Goal: Task Accomplishment & Management: Complete application form

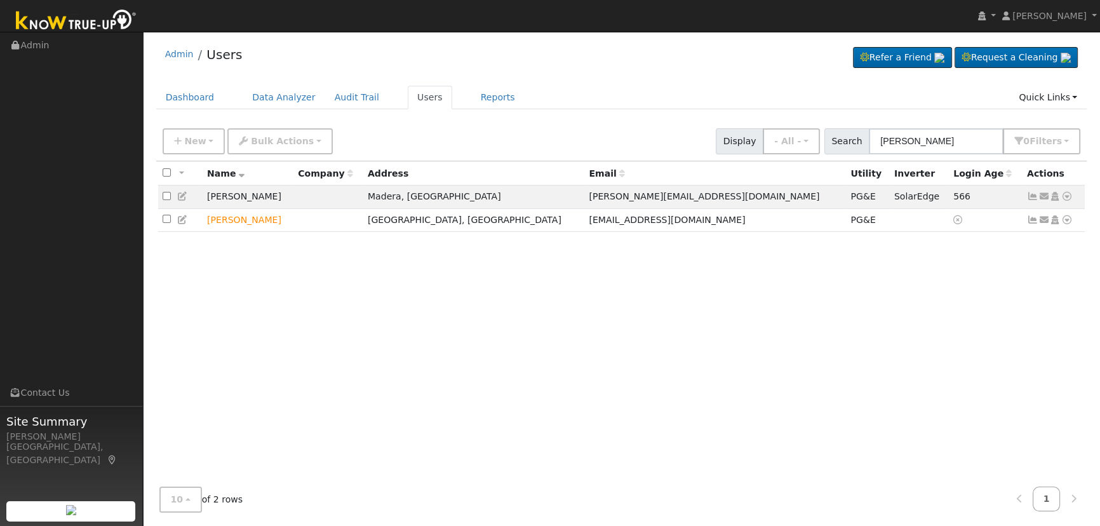
drag, startPoint x: 943, startPoint y: 145, endPoint x: 843, endPoint y: 128, distance: 101.8
click at [843, 128] on div "Search Susana Cruz 0 Filter s Role Show - All - Show Leads Admin Billing Admin …" at bounding box center [952, 141] width 257 height 26
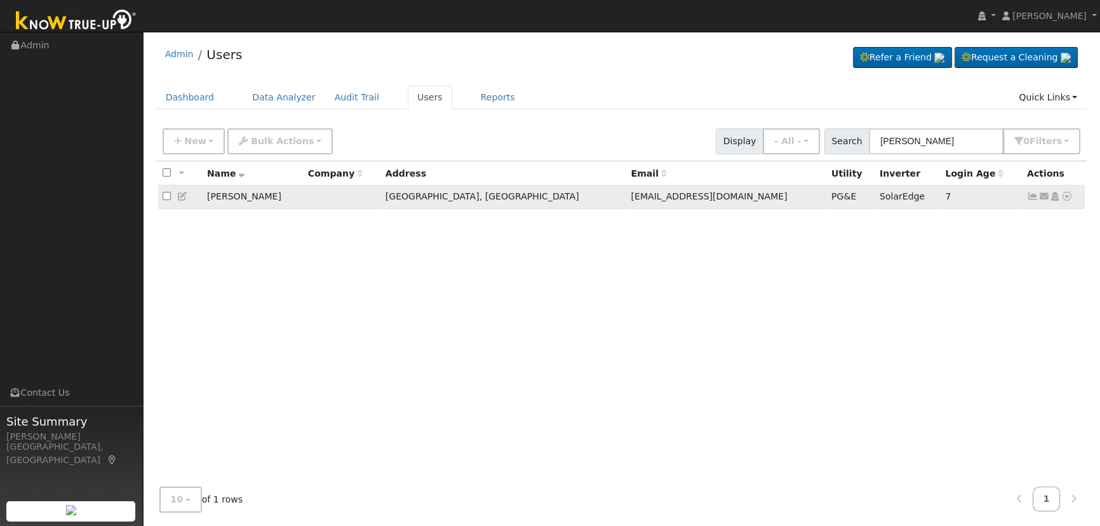
type input "Greg West"
click at [1029, 198] on icon at bounding box center [1032, 196] width 11 height 9
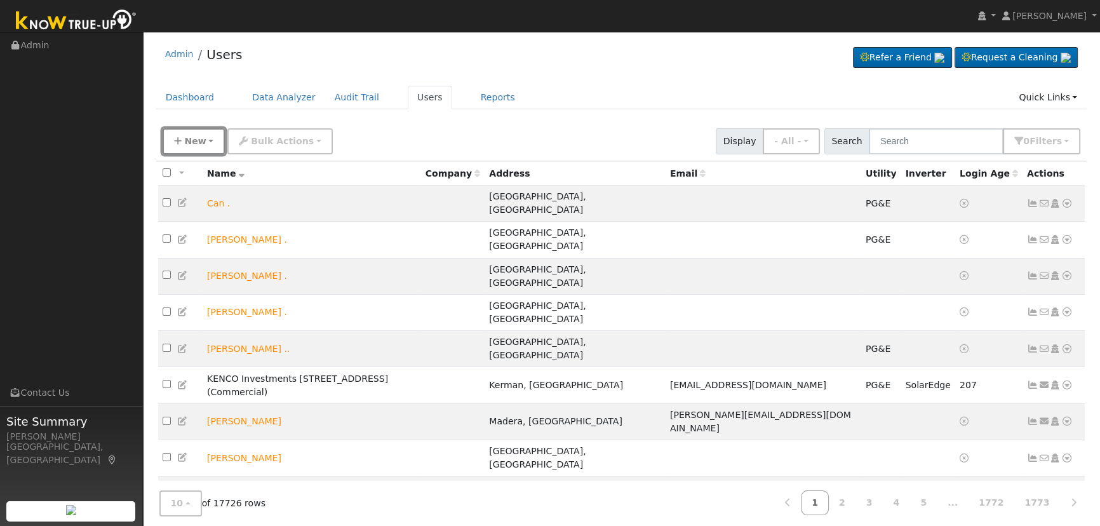
click at [185, 137] on span "New" at bounding box center [195, 141] width 22 height 10
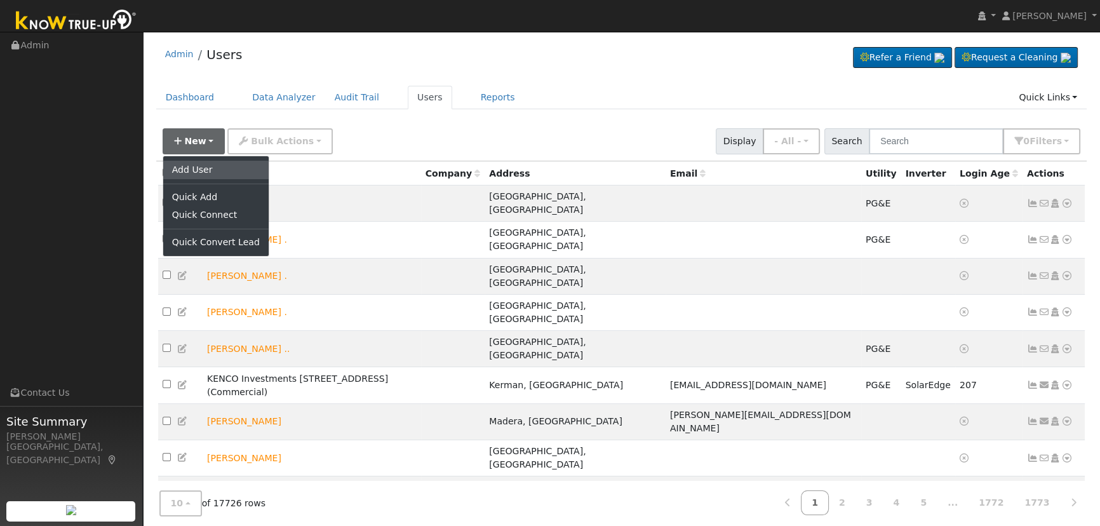
click at [218, 170] on link "Add User" at bounding box center [215, 170] width 105 height 18
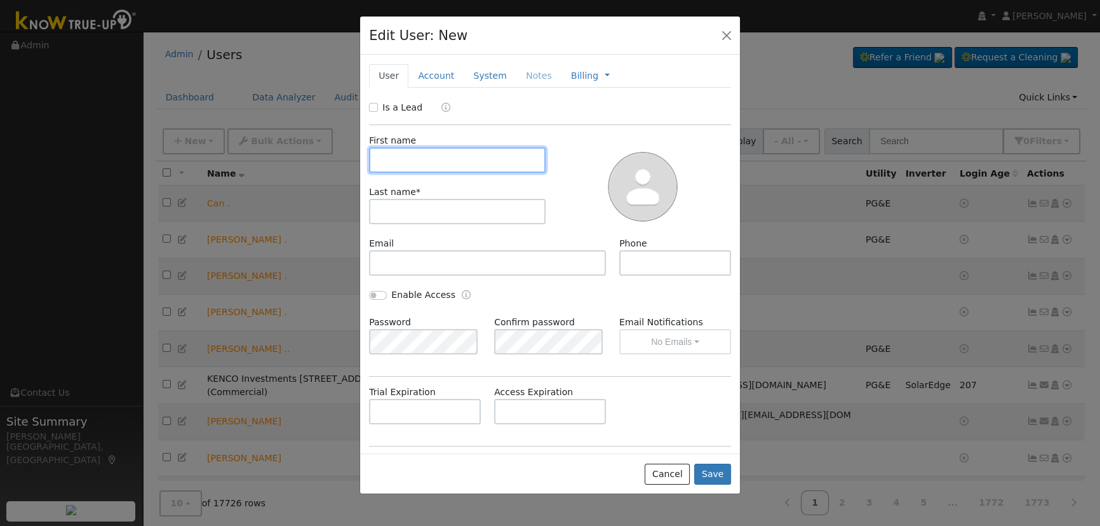
click at [447, 154] on input "text" at bounding box center [457, 159] width 177 height 25
paste input "[PERSON_NAME] & [PERSON_NAME]"
drag, startPoint x: 479, startPoint y: 155, endPoint x: 444, endPoint y: 154, distance: 34.9
click at [444, 154] on input "[PERSON_NAME] & [PERSON_NAME]" at bounding box center [457, 159] width 177 height 25
type input "[PERSON_NAME] & [PERSON_NAME]"
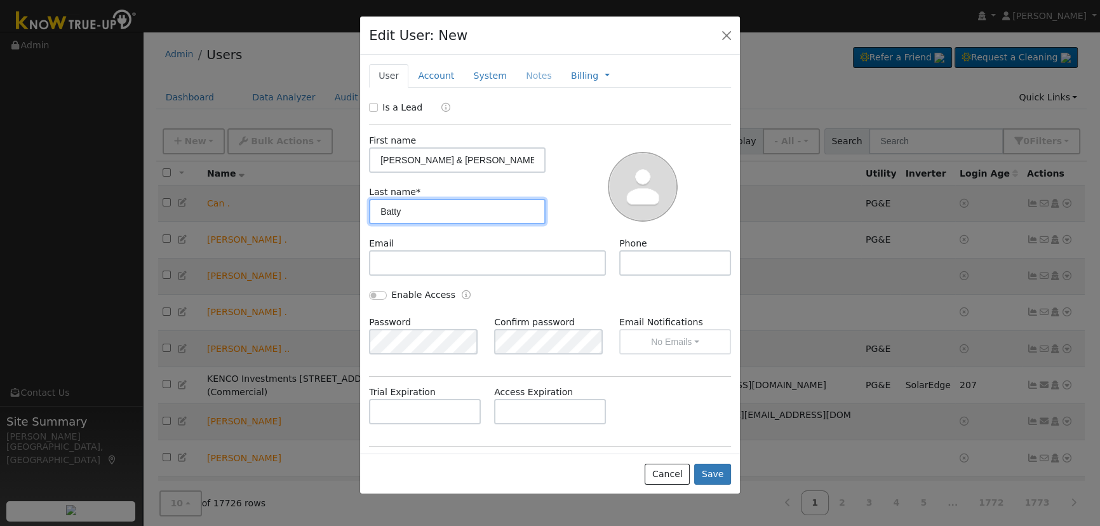
type input "Batty"
click at [469, 126] on div "First name [PERSON_NAME] & [PERSON_NAME] Last name * [PERSON_NAME]" at bounding box center [549, 181] width 371 height 112
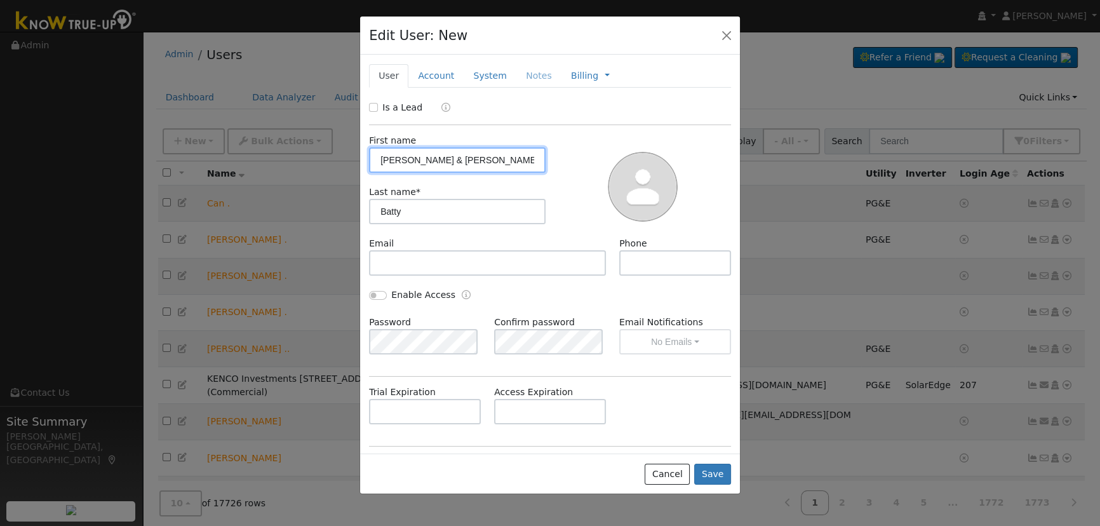
drag, startPoint x: 448, startPoint y: 161, endPoint x: 410, endPoint y: 159, distance: 38.1
click at [410, 159] on input "[PERSON_NAME] & [PERSON_NAME]" at bounding box center [457, 159] width 177 height 25
type input "[PERSON_NAME]"
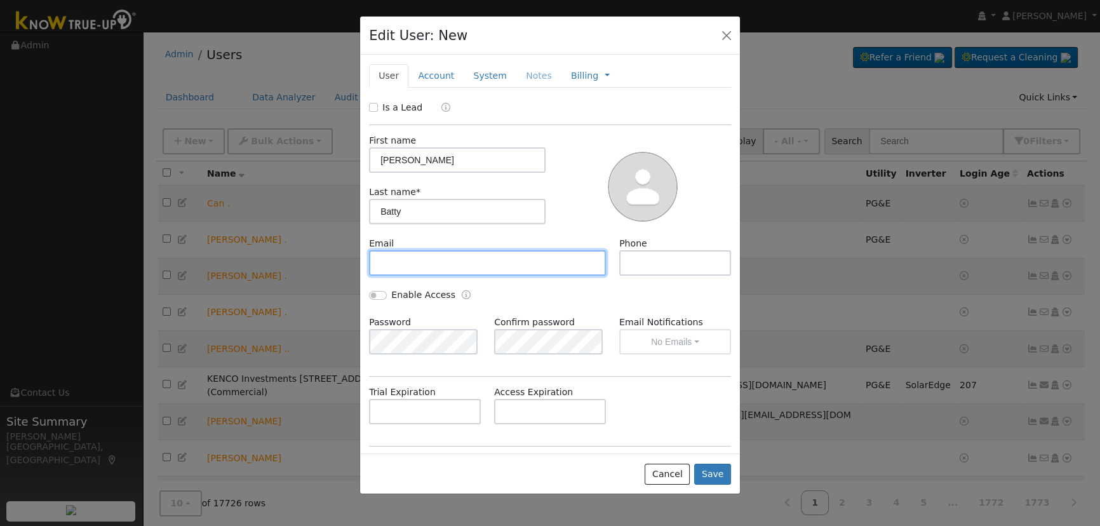
click at [402, 250] on input "text" at bounding box center [487, 262] width 237 height 25
click at [387, 265] on input "text" at bounding box center [487, 262] width 237 height 25
paste input "[EMAIL_ADDRESS][DOMAIN_NAME]"
type input "[EMAIL_ADDRESS][DOMAIN_NAME]"
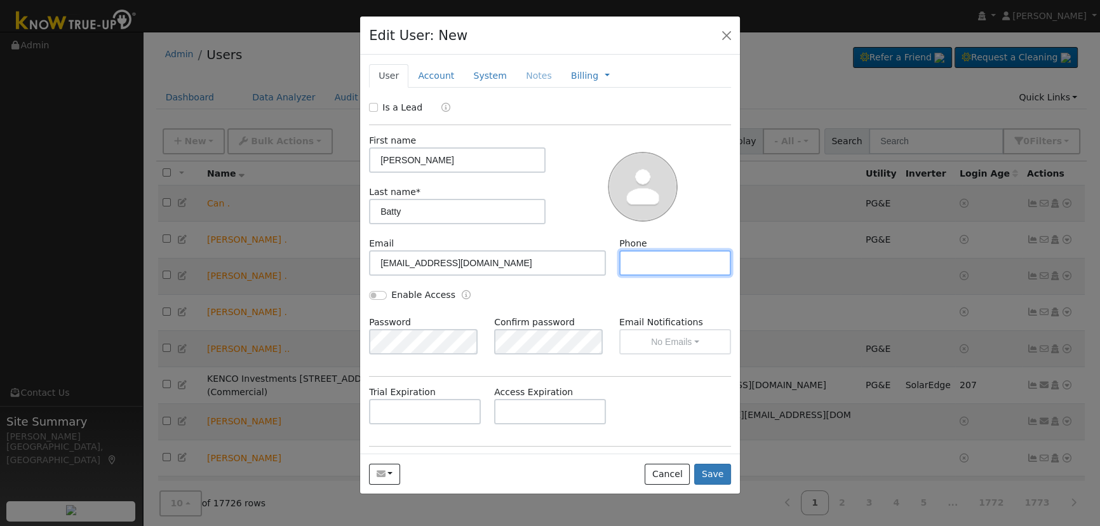
click at [667, 260] on input "text" at bounding box center [675, 262] width 112 height 25
click at [639, 270] on input "text" at bounding box center [675, 262] width 112 height 25
paste input "[PHONE_NUMBER]"
type input "[PHONE_NUMBER]"
click at [378, 294] on input "Enable Access" at bounding box center [378, 295] width 18 height 9
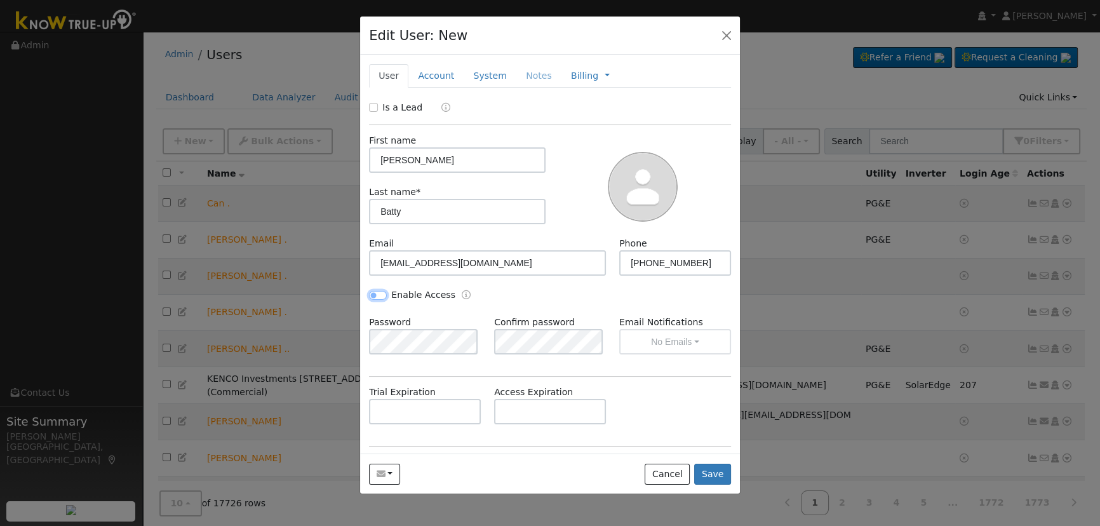
checkbox input "true"
click at [647, 340] on button "No Emails" at bounding box center [675, 341] width 112 height 25
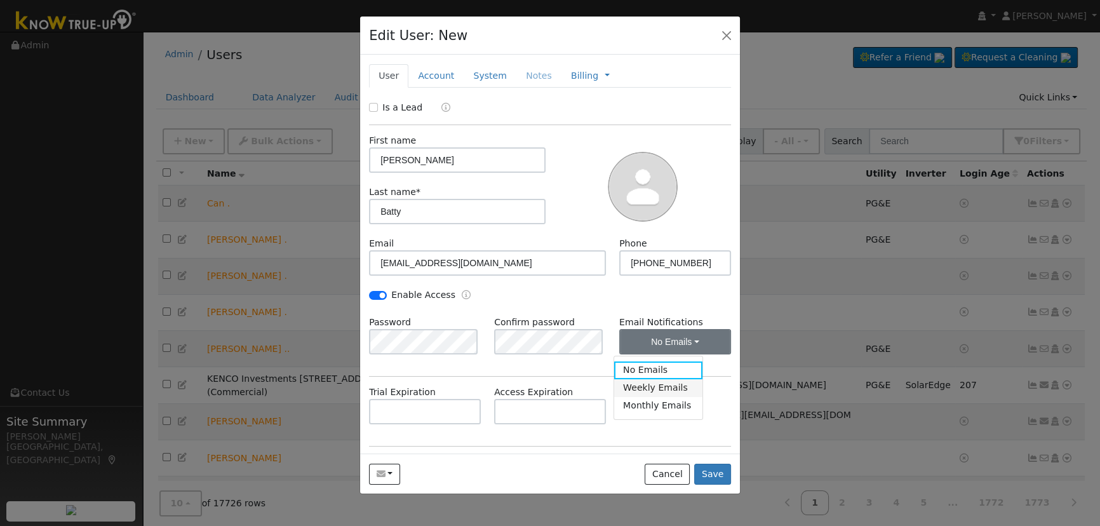
click at [663, 387] on link "Weekly Emails" at bounding box center [658, 388] width 88 height 18
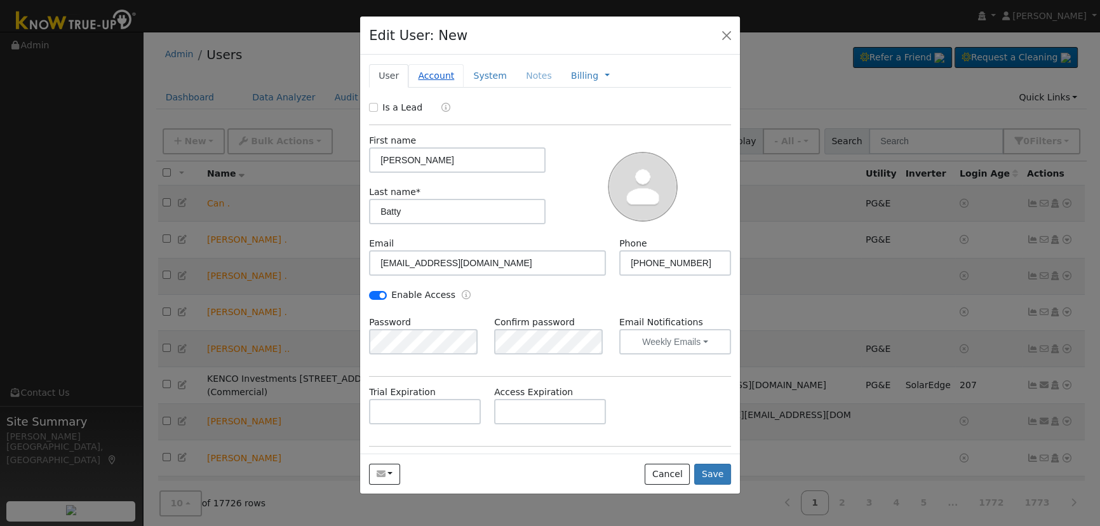
click at [428, 75] on link "Account" at bounding box center [435, 75] width 55 height 23
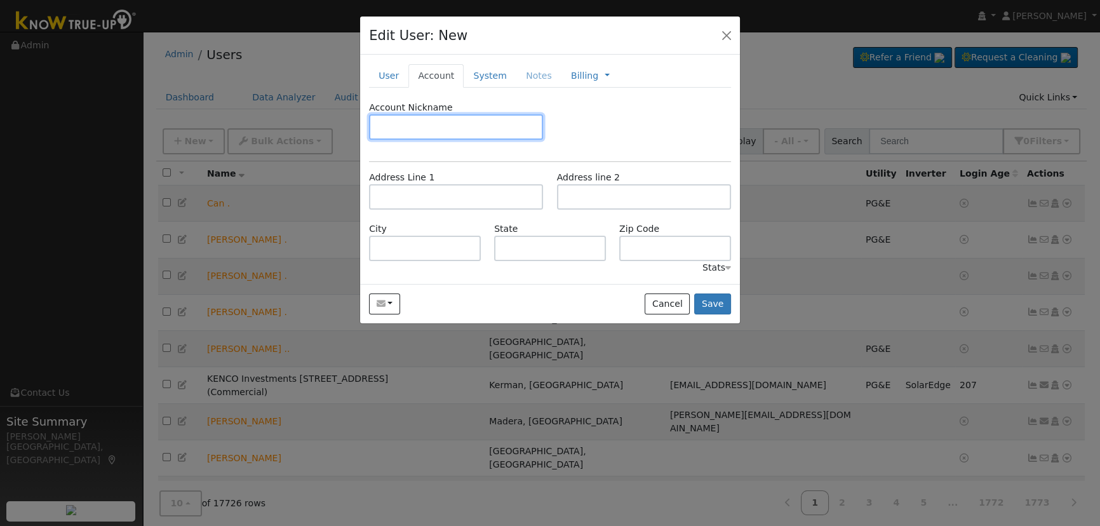
click at [466, 128] on input "text" at bounding box center [456, 126] width 174 height 25
type input "Default"
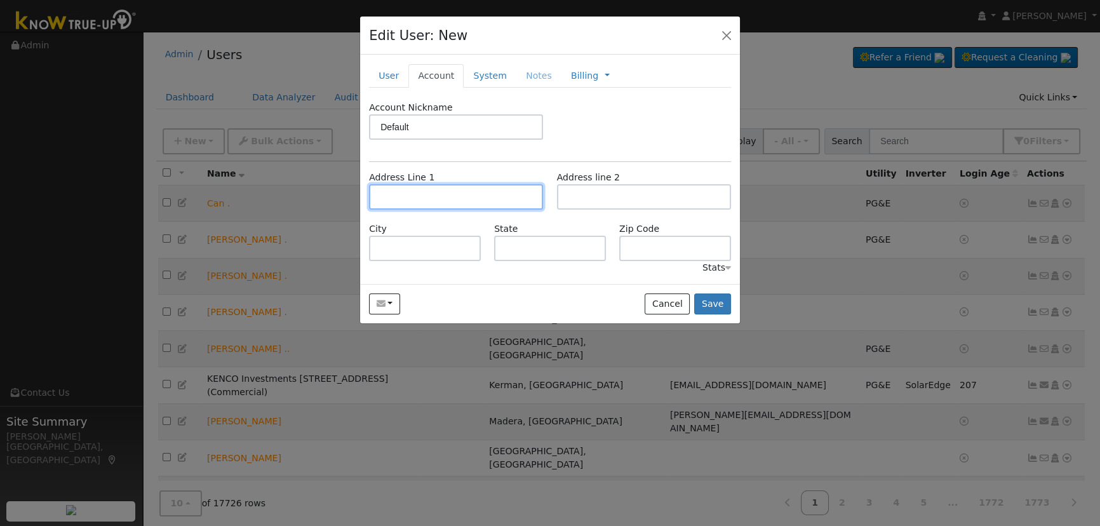
click at [498, 197] on input "text" at bounding box center [456, 196] width 174 height 25
click at [474, 194] on input "text" at bounding box center [456, 196] width 174 height 25
paste input "[STREET_ADDRESS]"
click at [519, 192] on input "[STREET_ADDRESS]" at bounding box center [456, 196] width 174 height 25
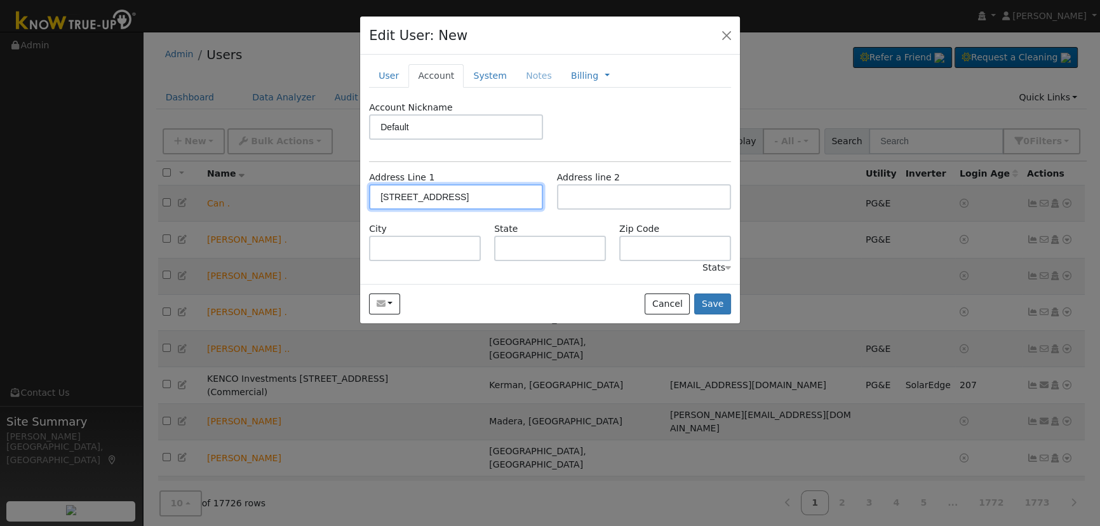
type input "[STREET_ADDRESS]"
click at [579, 144] on div "Account Nickname Default" at bounding box center [550, 126] width 375 height 51
click at [428, 204] on input "[STREET_ADDRESS]" at bounding box center [456, 196] width 174 height 25
click at [711, 297] on button "Save" at bounding box center [712, 304] width 37 height 22
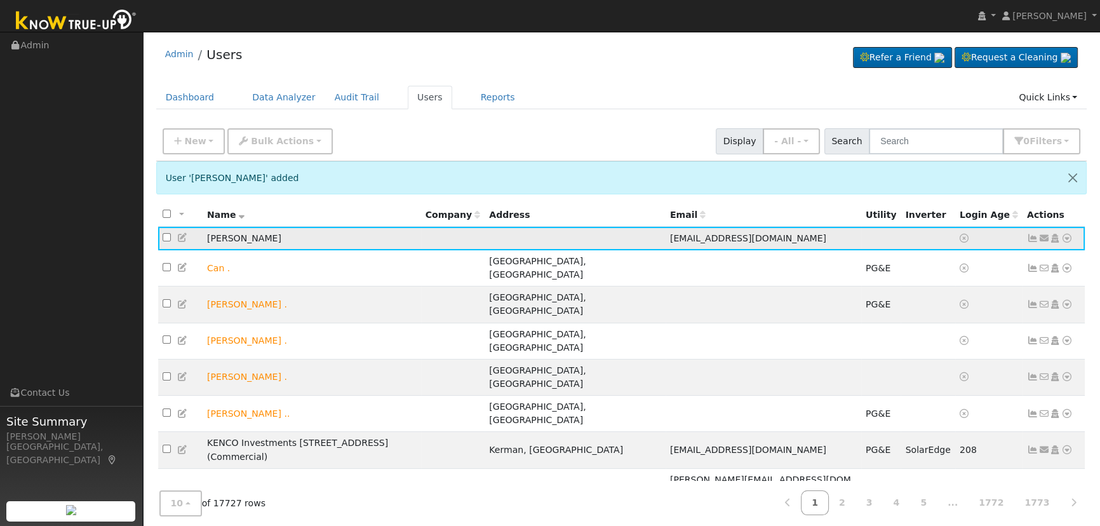
click at [180, 241] on icon at bounding box center [182, 237] width 11 height 9
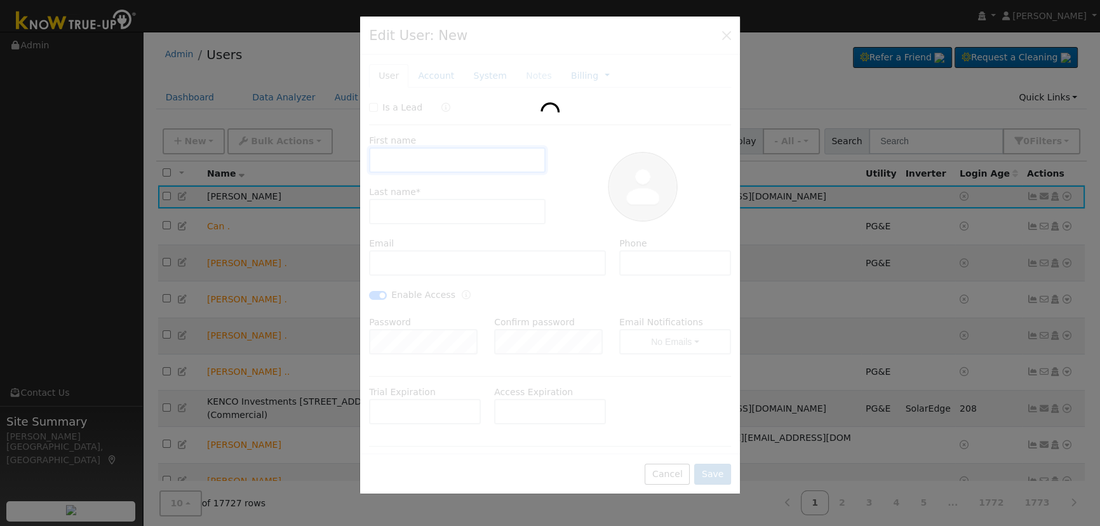
type input "[PERSON_NAME]"
type input "Batty"
type input "[EMAIL_ADDRESS][DOMAIN_NAME]"
type input "[PHONE_NUMBER]"
type input "Default"
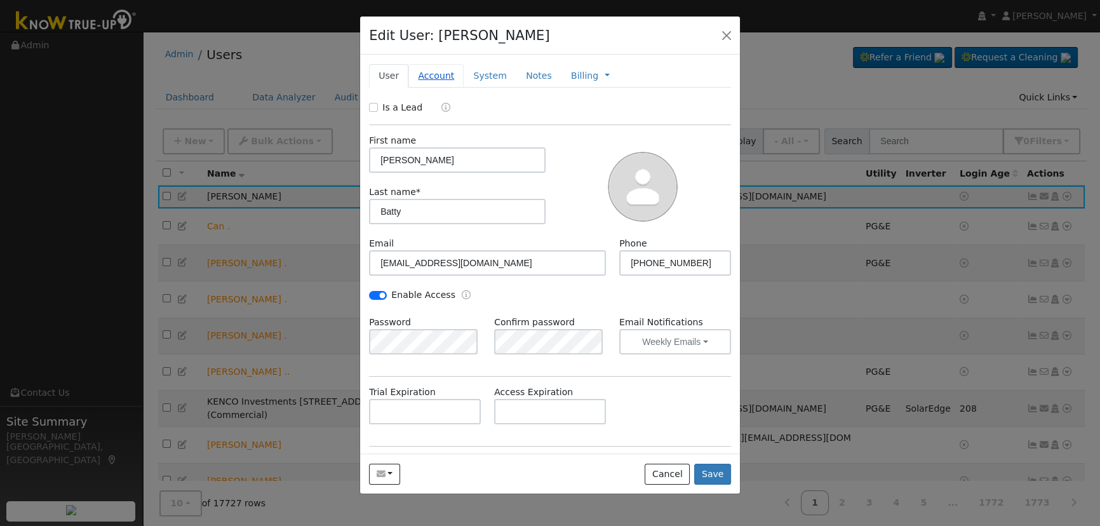
click at [438, 75] on link "Account" at bounding box center [435, 75] width 55 height 23
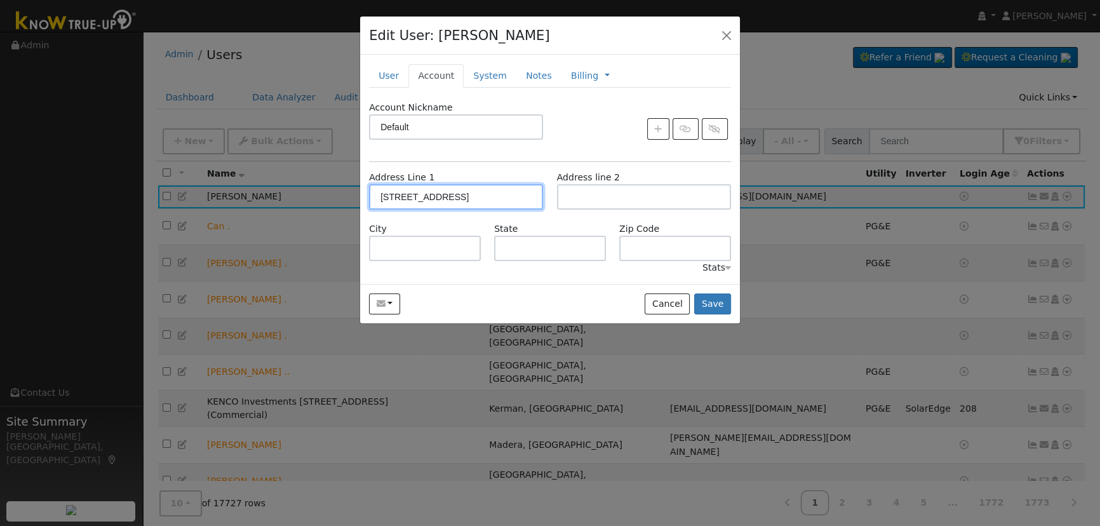
click at [481, 204] on input "[STREET_ADDRESS]" at bounding box center [456, 196] width 174 height 25
click at [480, 197] on input "[STREET_ADDRESS]" at bounding box center [456, 196] width 174 height 25
click at [506, 196] on input "[STREET_ADDRESS]" at bounding box center [456, 196] width 174 height 25
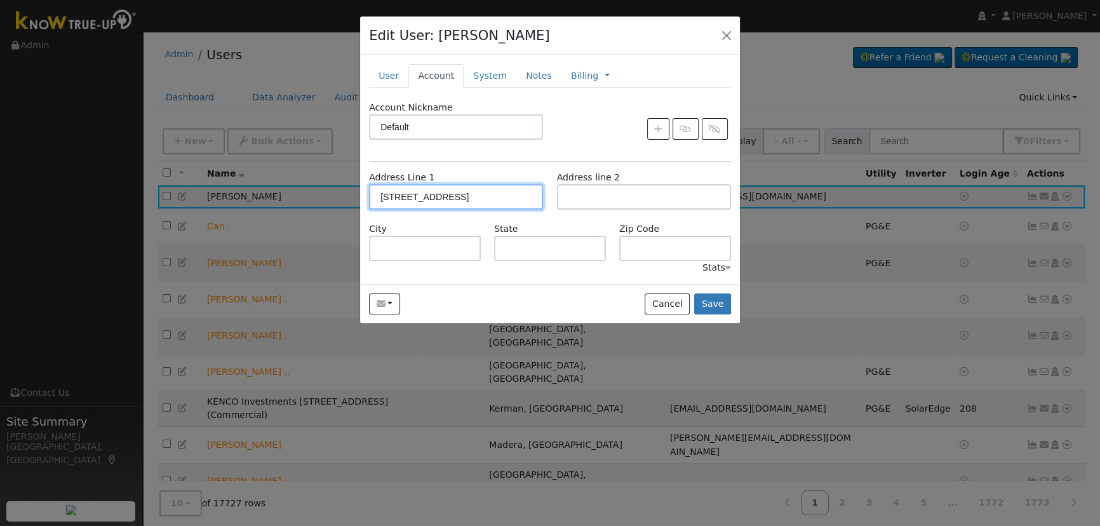
click at [527, 197] on input "[STREET_ADDRESS]" at bounding box center [456, 196] width 174 height 25
drag, startPoint x: 503, startPoint y: 196, endPoint x: 431, endPoint y: 197, distance: 71.8
click at [430, 197] on input "[STREET_ADDRESS]" at bounding box center [456, 196] width 174 height 25
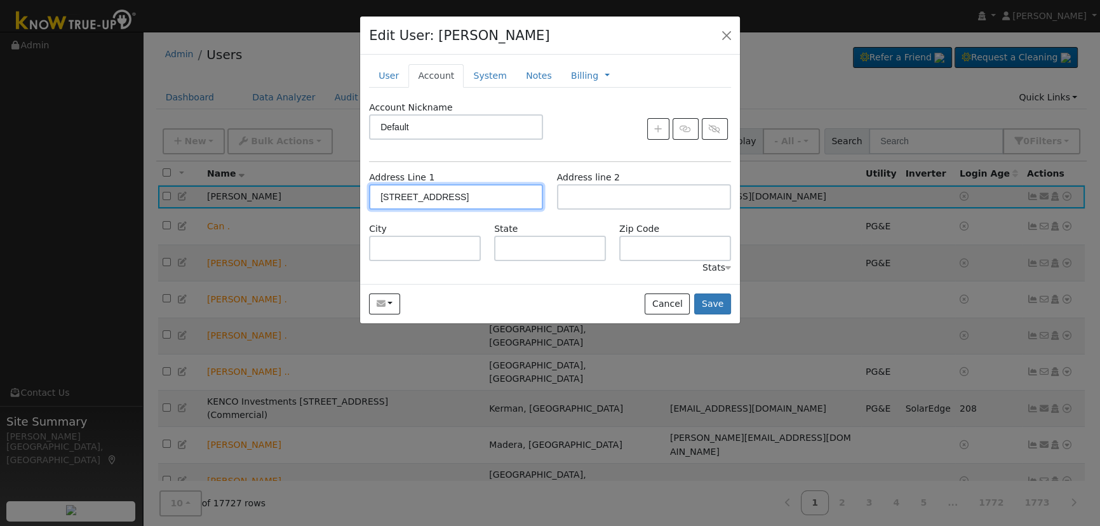
drag, startPoint x: 526, startPoint y: 197, endPoint x: 442, endPoint y: 192, distance: 83.9
click at [442, 192] on input "[STREET_ADDRESS]" at bounding box center [456, 196] width 174 height 25
type input "[STREET_ADDRESS]"
drag, startPoint x: 451, startPoint y: 195, endPoint x: 348, endPoint y: 184, distance: 104.1
click at [0, 0] on div "Edit User: [PERSON_NAME] Default Default [STREET_ADDRESS] Primary Account New A…" at bounding box center [0, 0] width 0 height 0
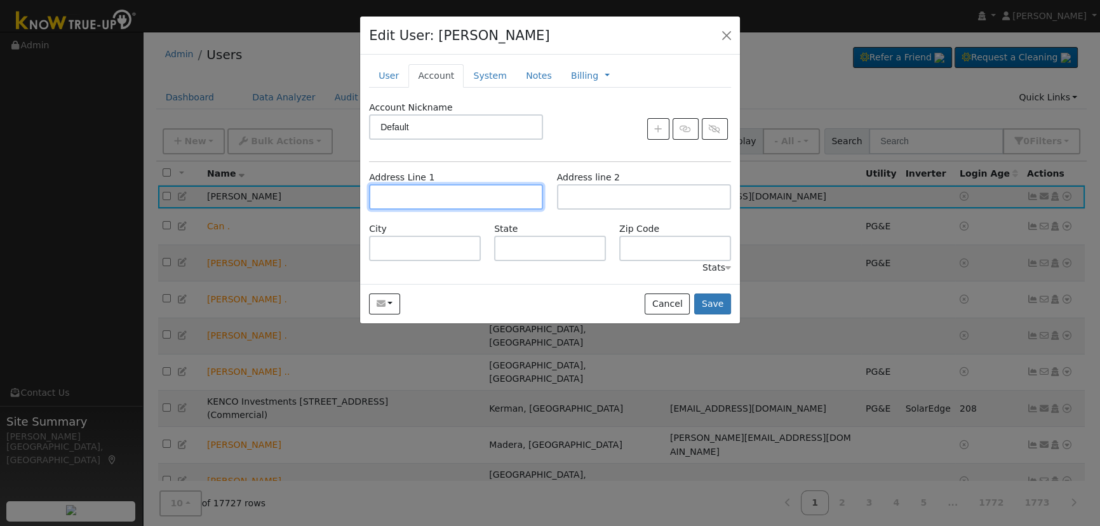
paste input "[STREET_ADDRESS]"
type input "[STREET_ADDRESS]"
click at [707, 306] on button "Save" at bounding box center [712, 304] width 37 height 22
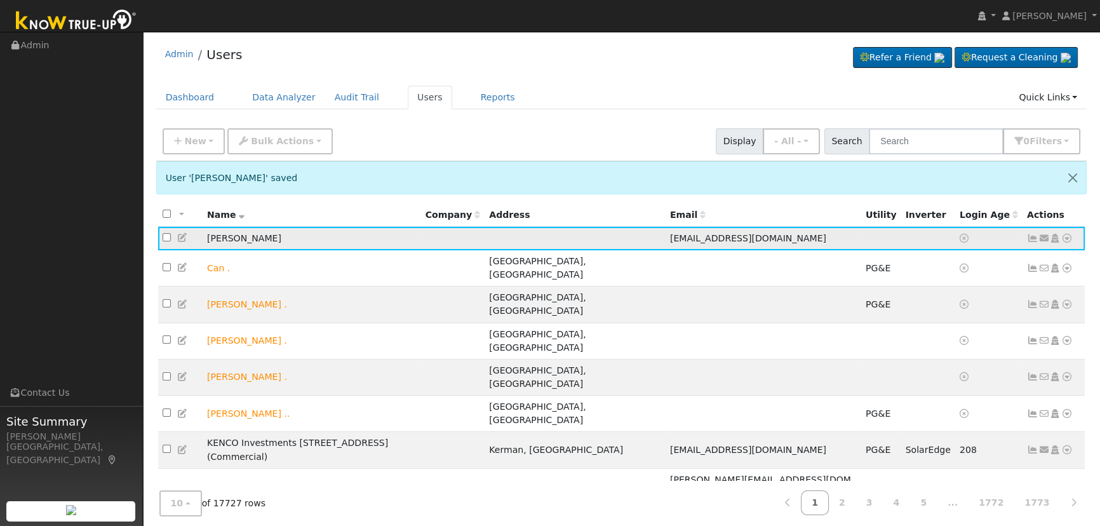
click at [1044, 239] on icon at bounding box center [1043, 238] width 11 height 9
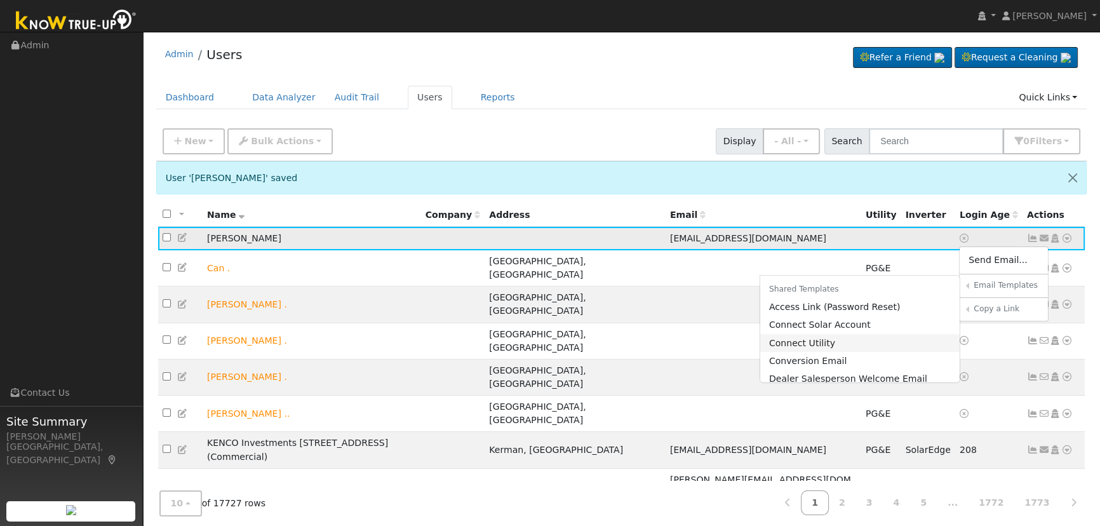
click at [862, 342] on link "Connect Utility" at bounding box center [860, 343] width 200 height 18
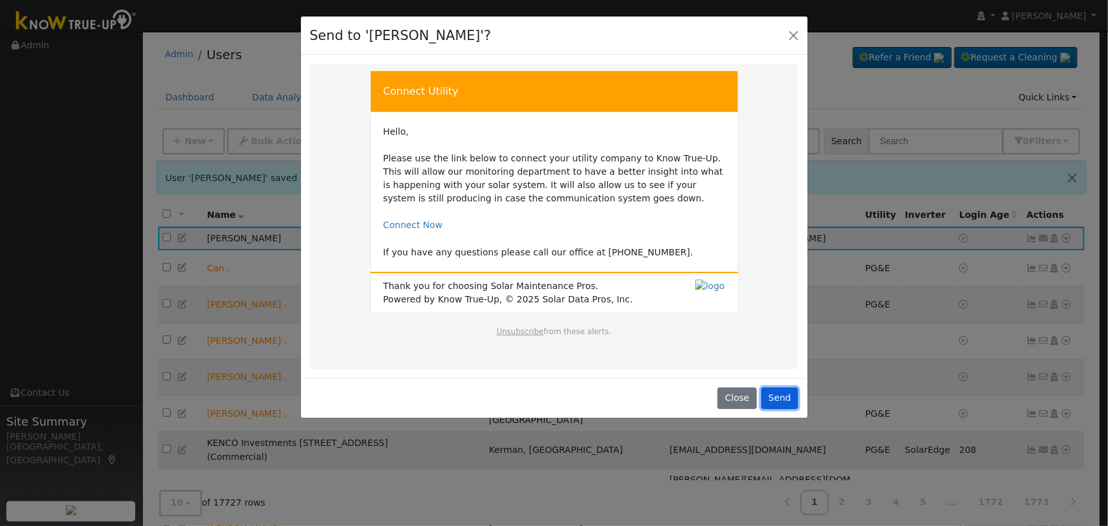
drag, startPoint x: 781, startPoint y: 398, endPoint x: 790, endPoint y: 392, distance: 10.6
click at [781, 397] on button "Send" at bounding box center [779, 398] width 37 height 22
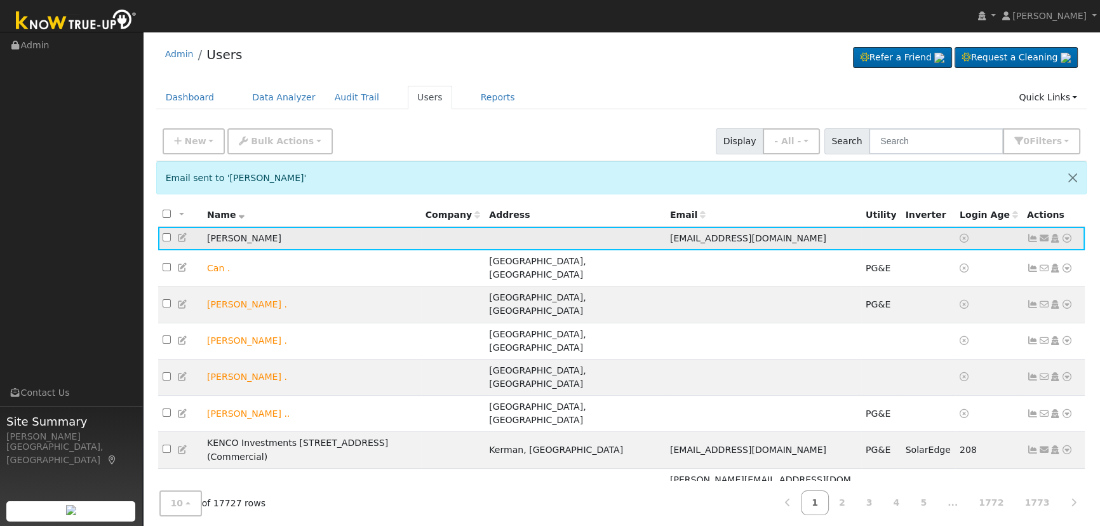
click at [1040, 237] on icon at bounding box center [1043, 238] width 11 height 9
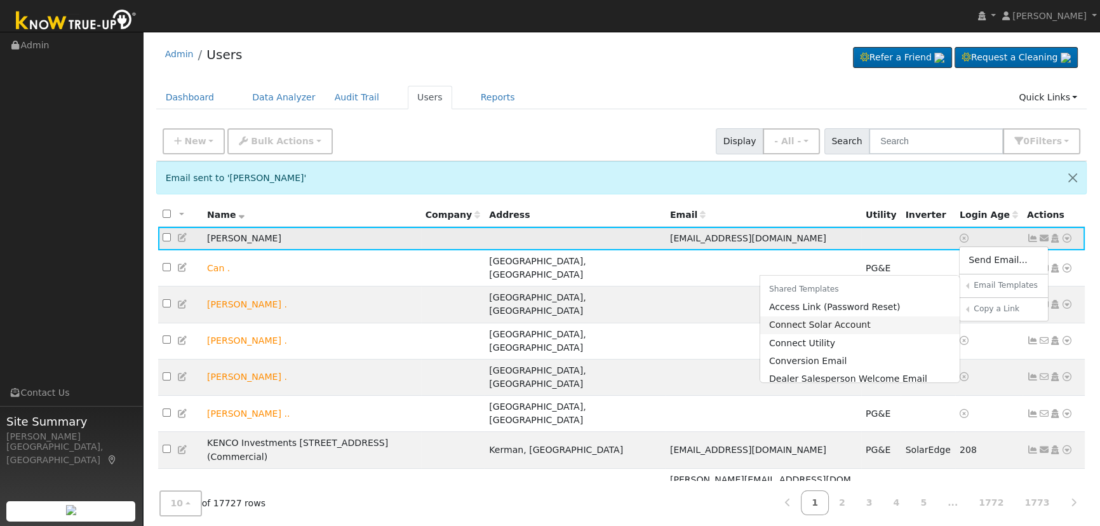
click at [868, 325] on link "Connect Solar Account" at bounding box center [860, 325] width 200 height 18
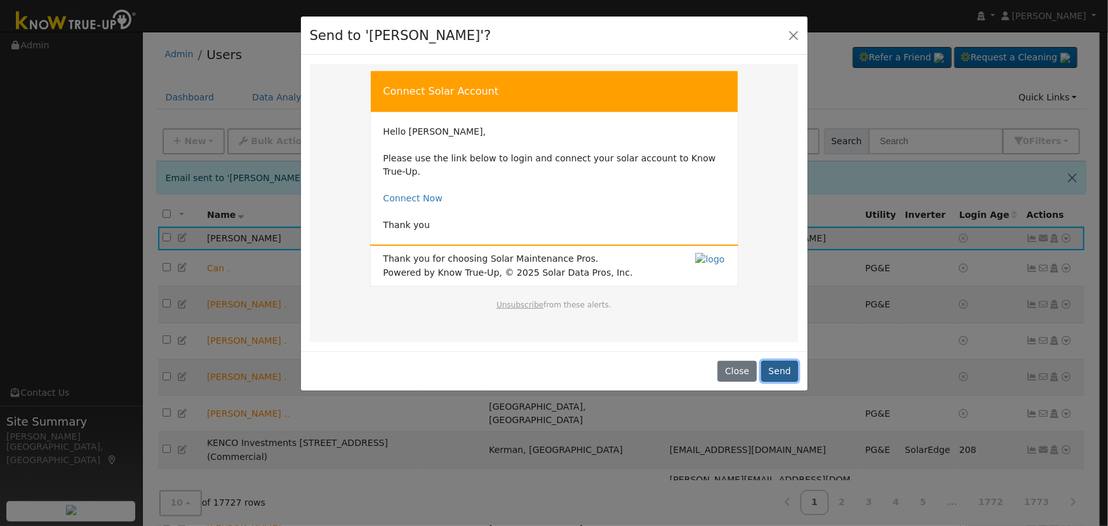
click at [782, 361] on button "Send" at bounding box center [779, 372] width 37 height 22
